Goal: Task Accomplishment & Management: Manage account settings

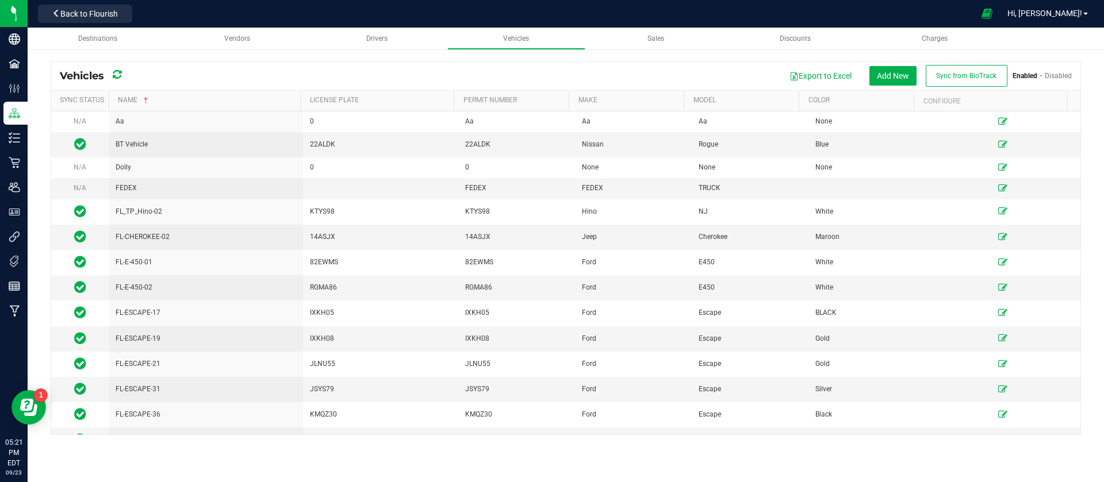
scroll to position [987, 0]
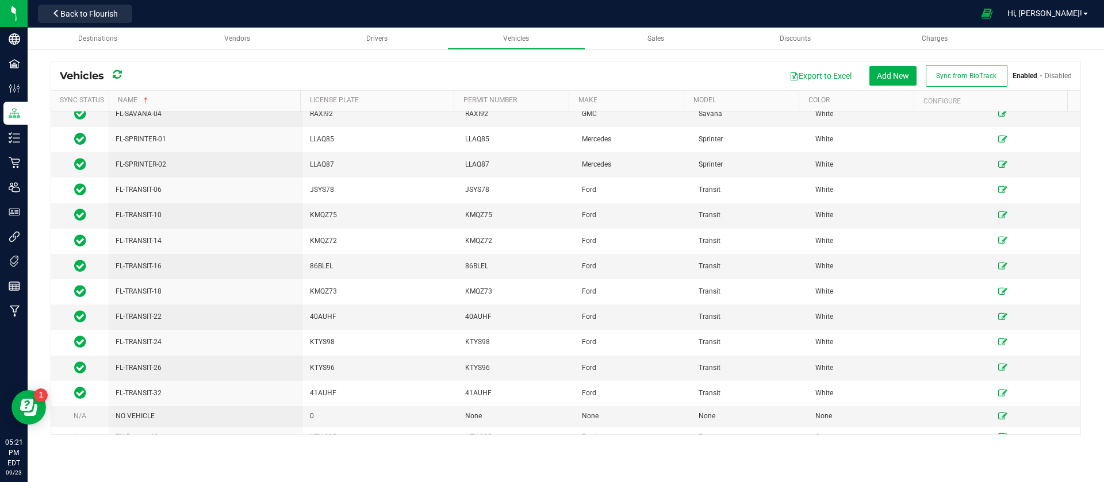
click at [1053, 79] on link "Disabled" at bounding box center [1057, 76] width 27 height 8
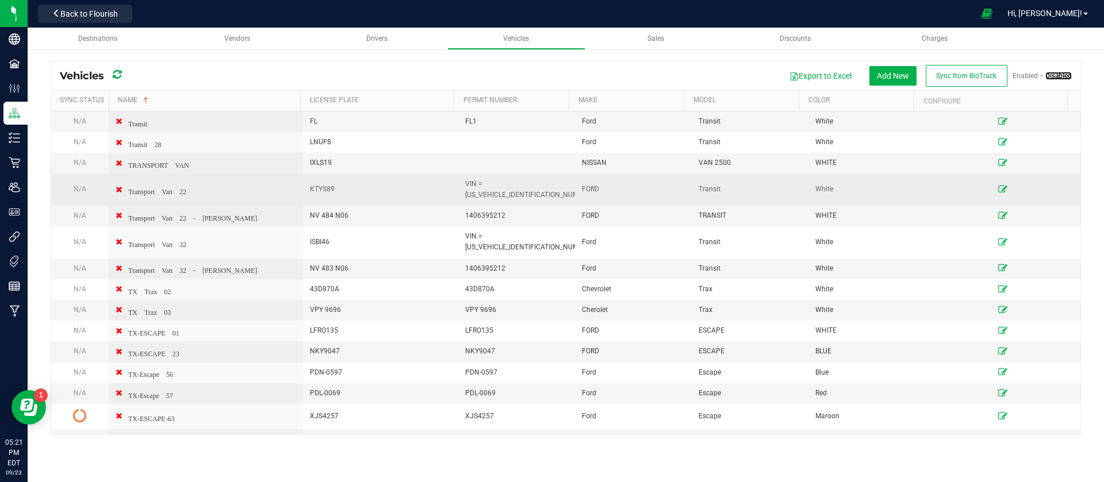
scroll to position [1808, 0]
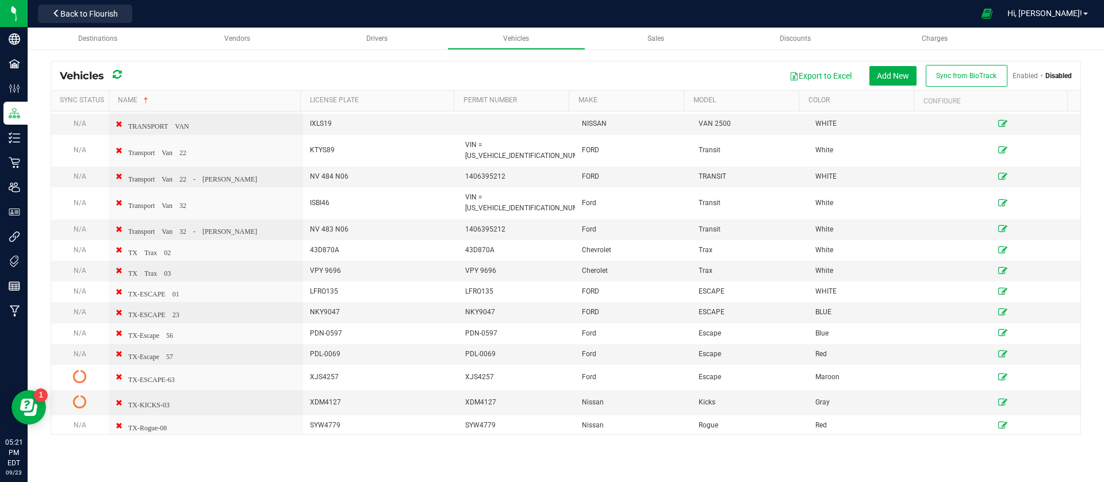
click at [1024, 75] on link "Enabled" at bounding box center [1024, 76] width 25 height 8
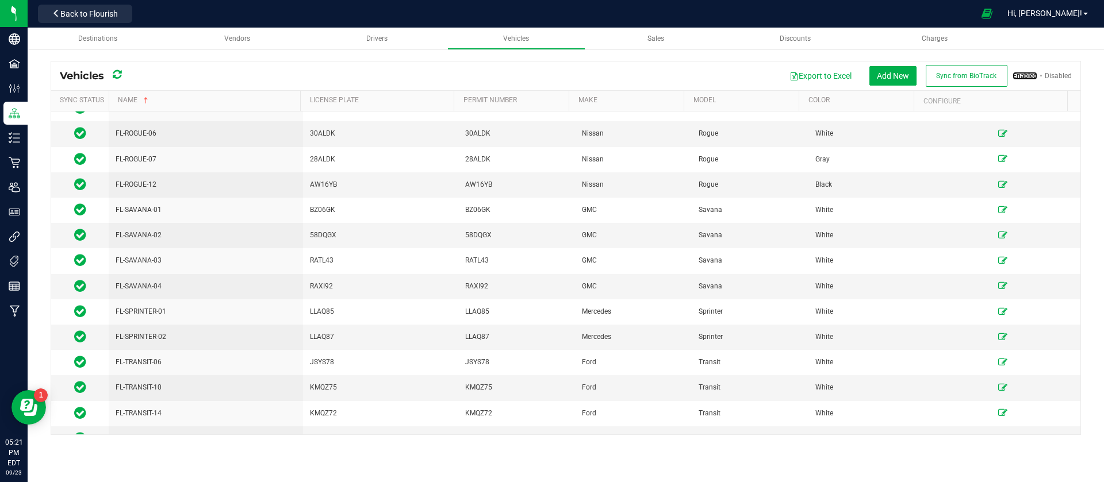
scroll to position [211, 0]
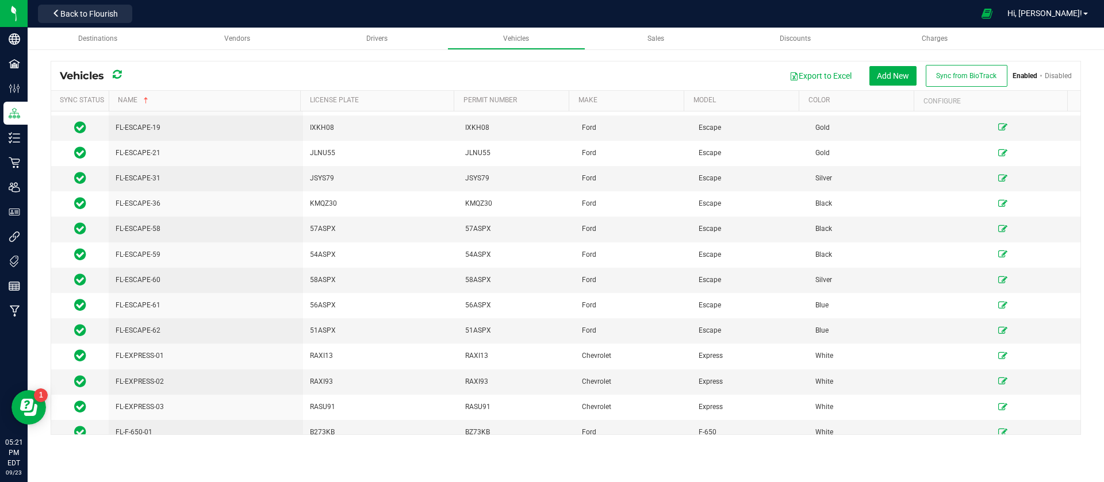
drag, startPoint x: 129, startPoint y: 78, endPoint x: 121, endPoint y: 74, distance: 8.5
click at [126, 77] on div "Vehicles" at bounding box center [95, 76] width 70 height 21
click at [120, 74] on icon at bounding box center [117, 75] width 11 height 10
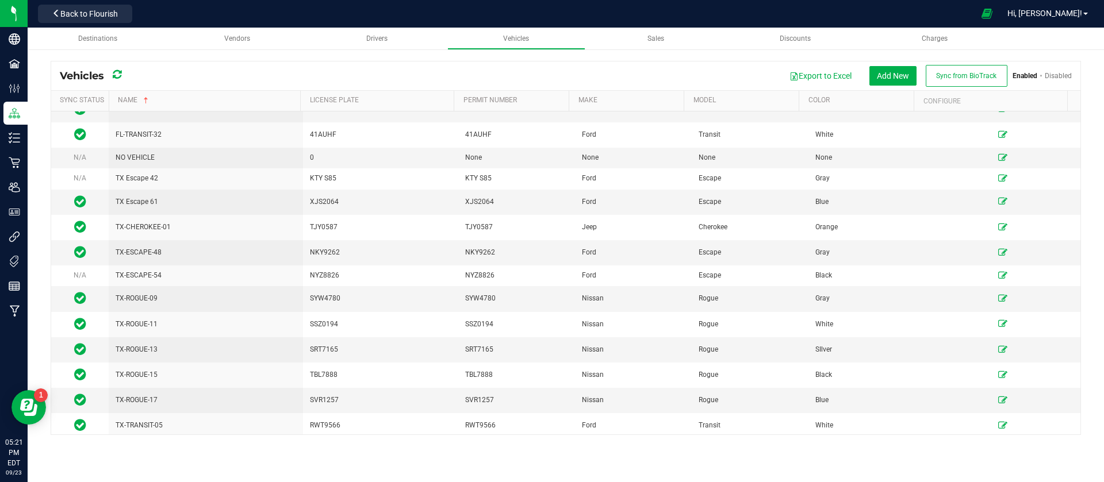
scroll to position [1159, 0]
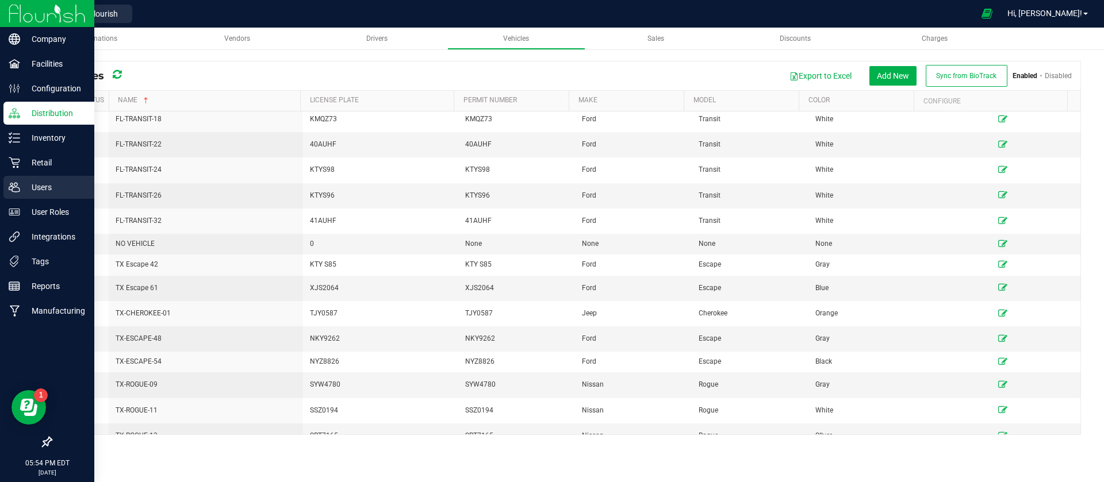
click at [21, 198] on div "Users" at bounding box center [48, 187] width 91 height 23
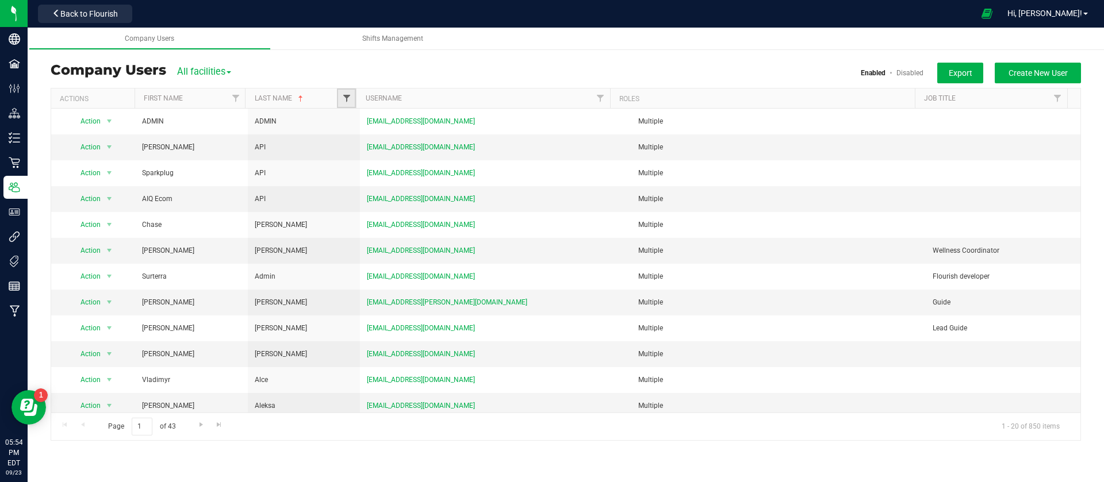
click at [346, 101] on span "Filter" at bounding box center [346, 98] width 9 height 9
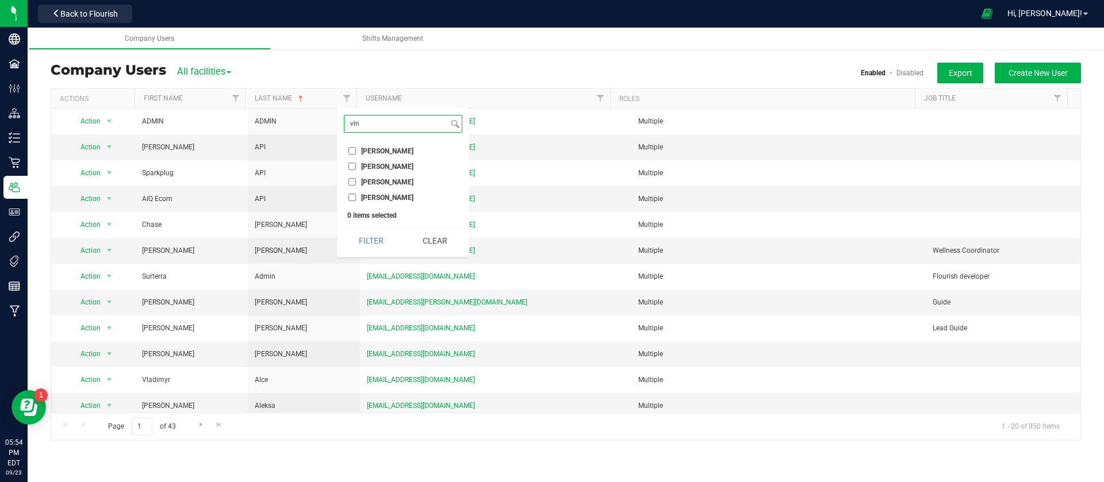
type input "vin"
click at [379, 196] on span "[PERSON_NAME]" at bounding box center [387, 197] width 52 height 7
click at [356, 196] on input "[PERSON_NAME]" at bounding box center [351, 197] width 7 height 7
checkbox input "true"
click at [398, 128] on input "vin" at bounding box center [396, 124] width 104 height 17
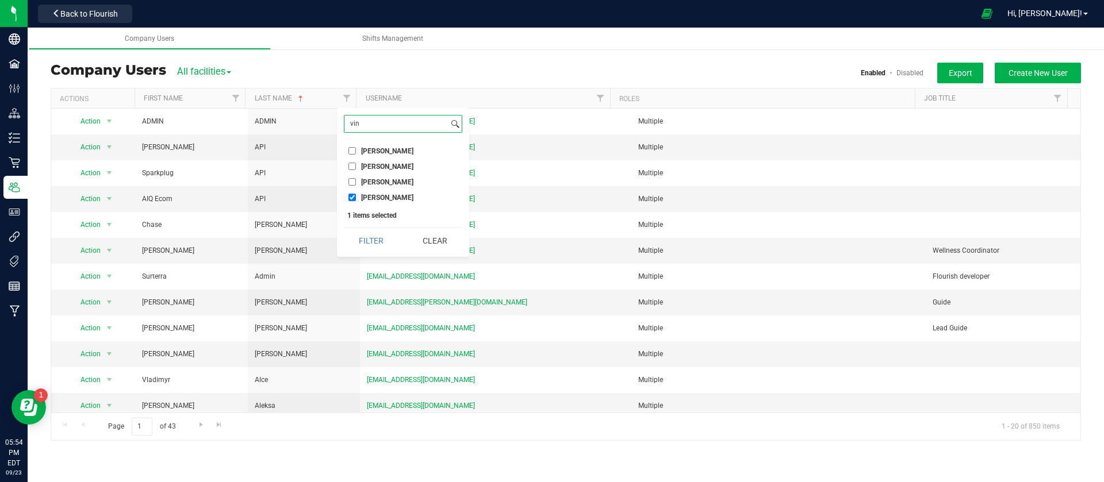
click at [344, 228] on button "Filter" at bounding box center [371, 240] width 55 height 25
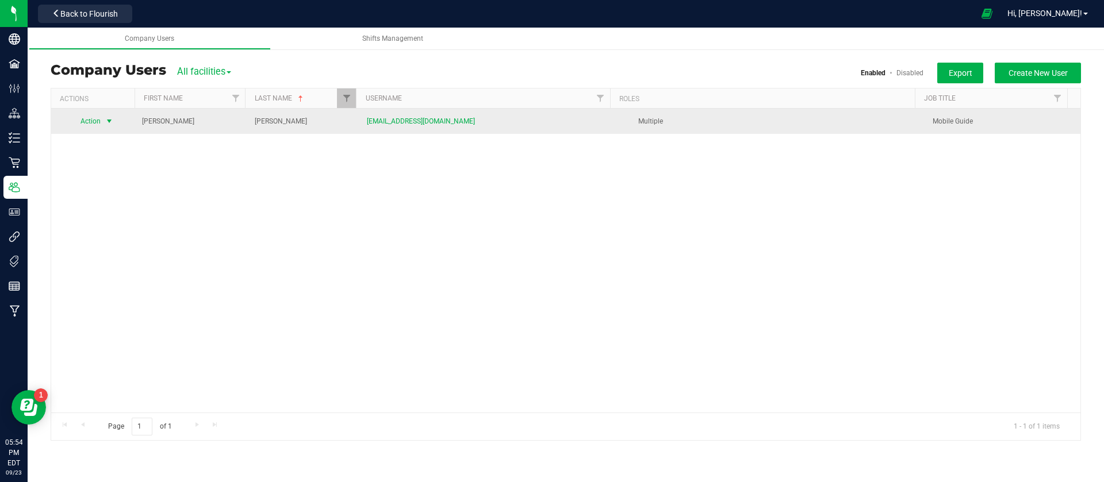
click at [87, 122] on span "Action" at bounding box center [86, 121] width 32 height 16
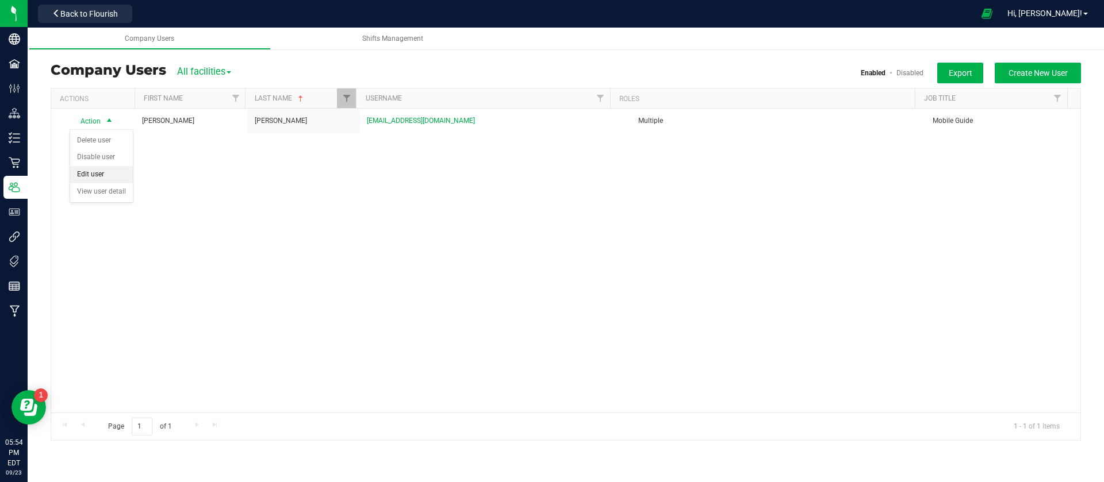
click at [118, 175] on li "Edit user" at bounding box center [101, 174] width 63 height 17
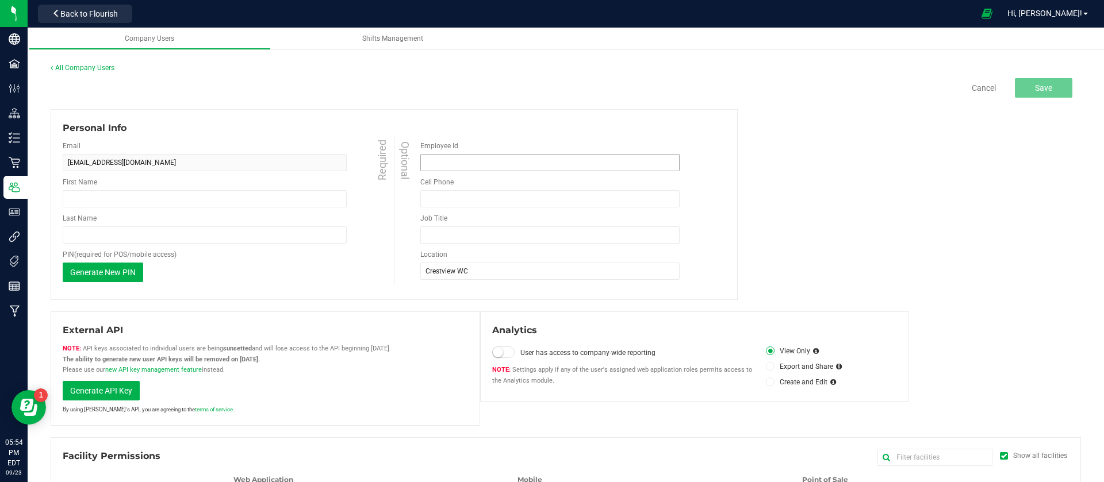
type input "[PERSON_NAME]"
type input "Mobile Guide"
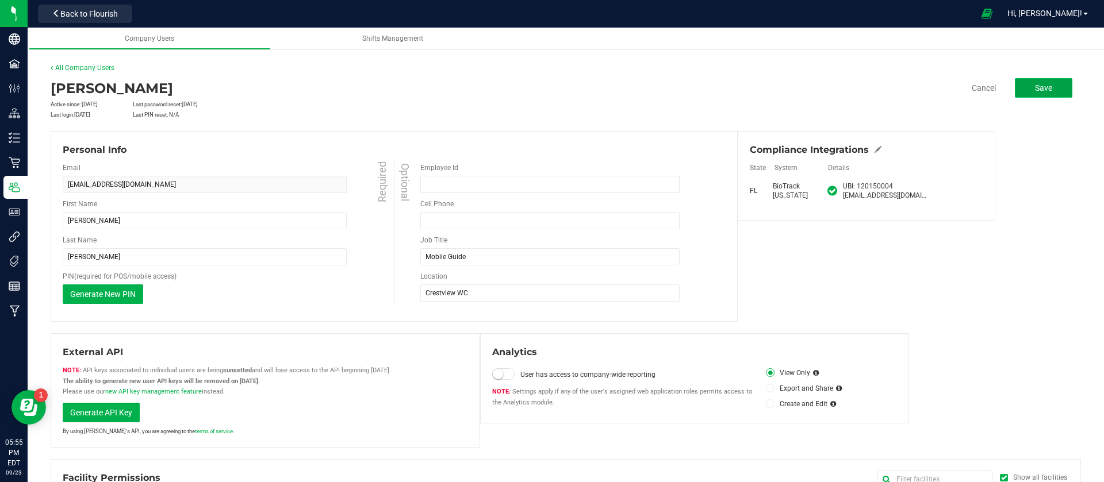
click at [1045, 89] on button "Save" at bounding box center [1043, 88] width 57 height 20
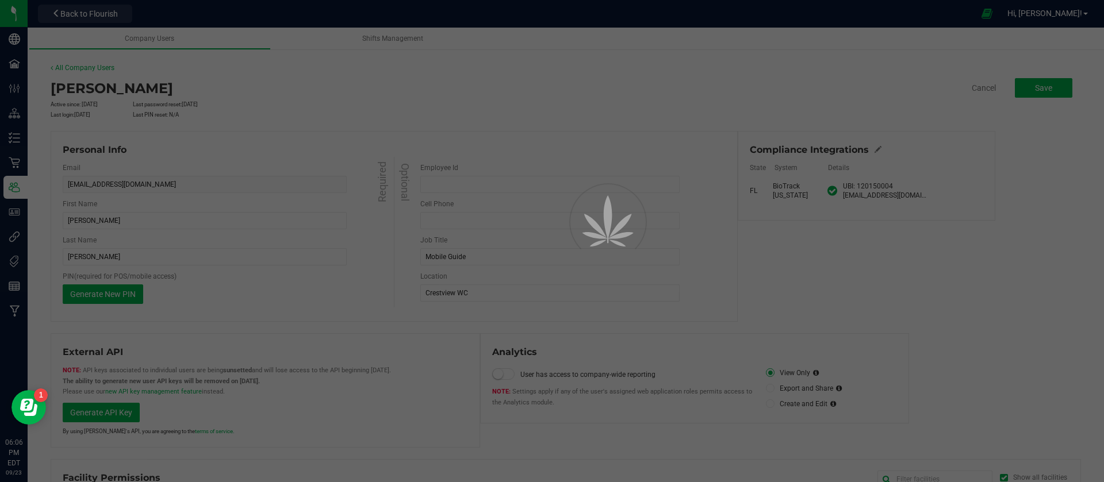
click at [1069, 210] on div at bounding box center [552, 241] width 1104 height 482
